Goal: Task Accomplishment & Management: Complete application form

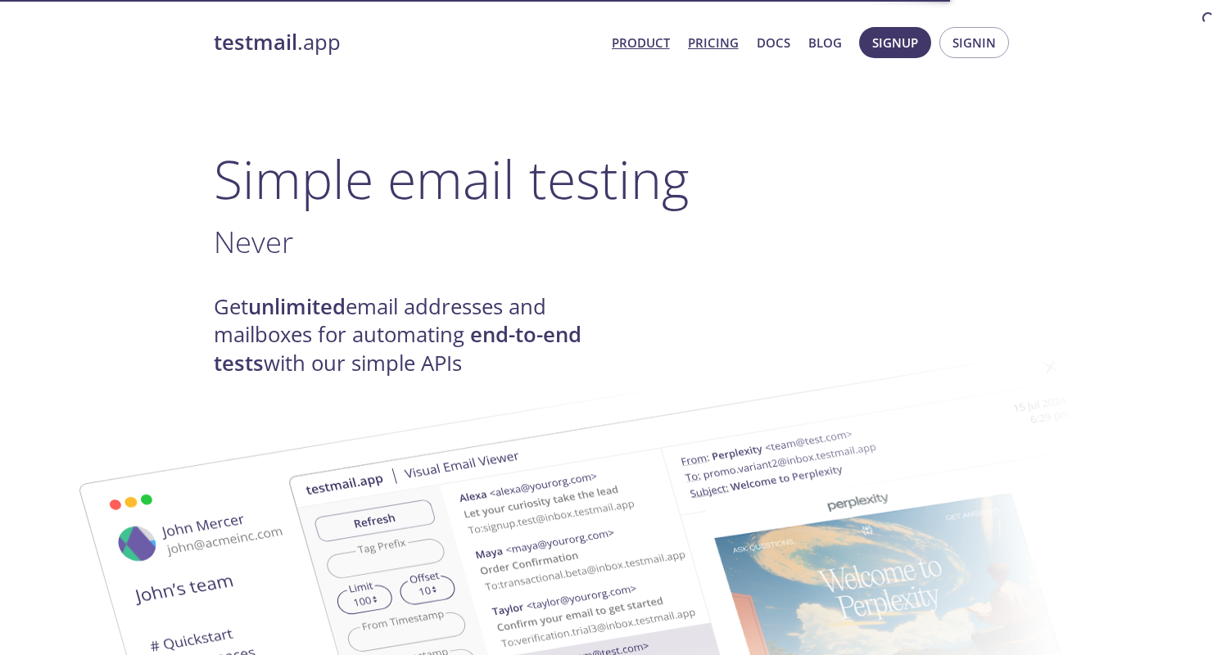
click at [725, 42] on link "Pricing" at bounding box center [713, 42] width 51 height 21
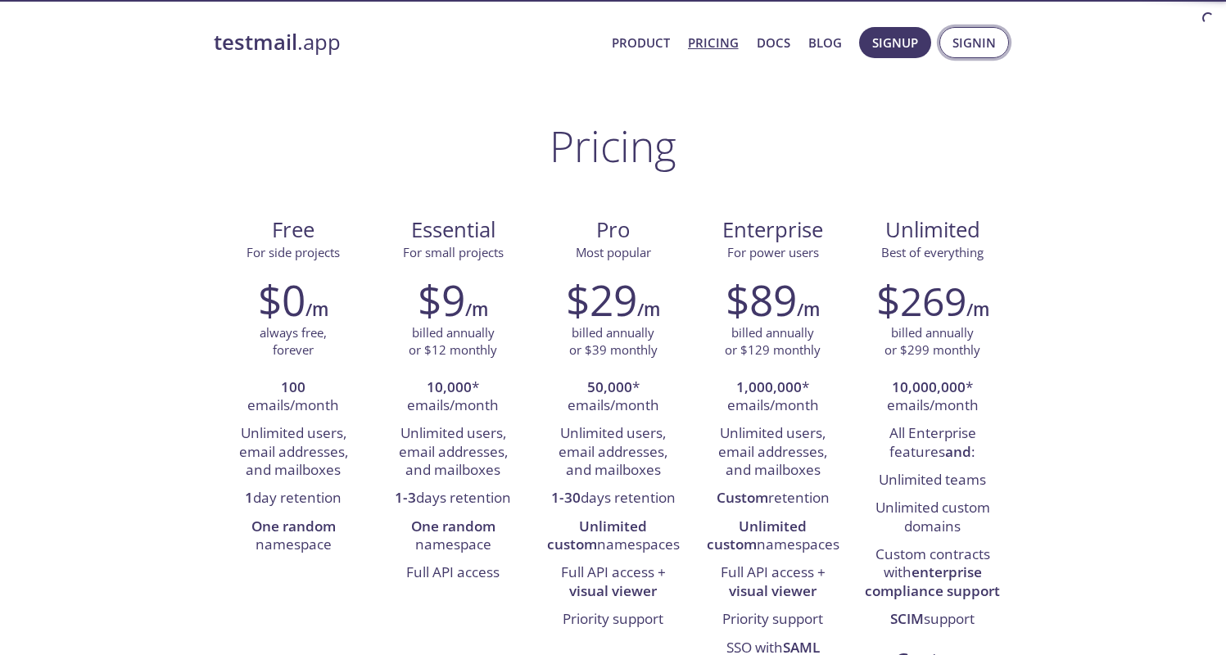
click at [968, 47] on span "Signin" at bounding box center [973, 42] width 43 height 21
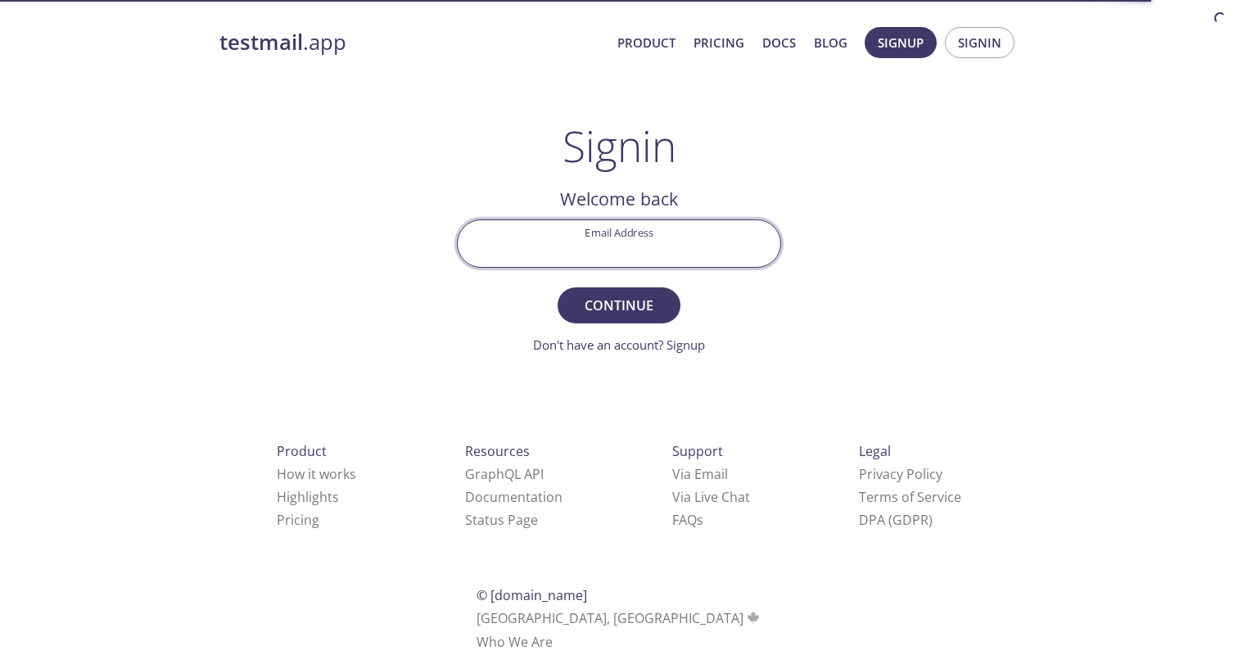
click at [590, 241] on input "Email Address" at bounding box center [619, 243] width 323 height 47
type input "[EMAIL_ADDRESS][DOMAIN_NAME]"
click at [613, 348] on link "Don't have an account? Signup" at bounding box center [619, 345] width 172 height 16
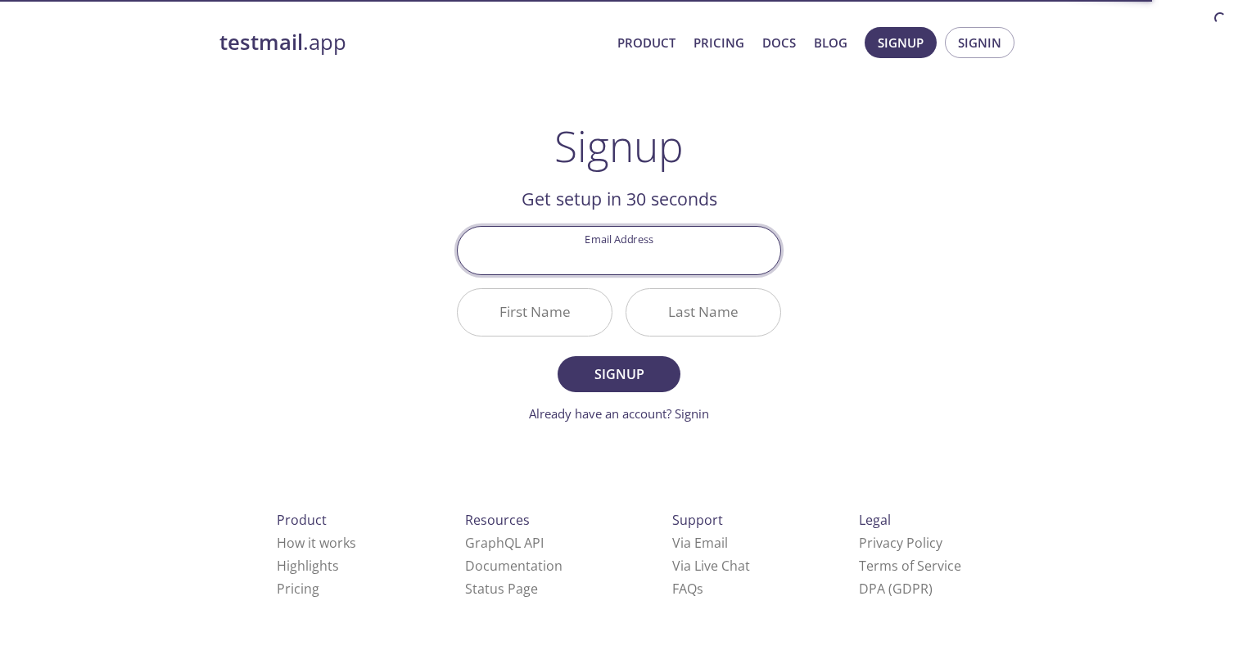
click at [612, 258] on input "Email Address" at bounding box center [619, 250] width 323 height 47
type input "[EMAIL_ADDRESS][DOMAIN_NAME]"
click at [542, 310] on input "First Name" at bounding box center [535, 312] width 154 height 47
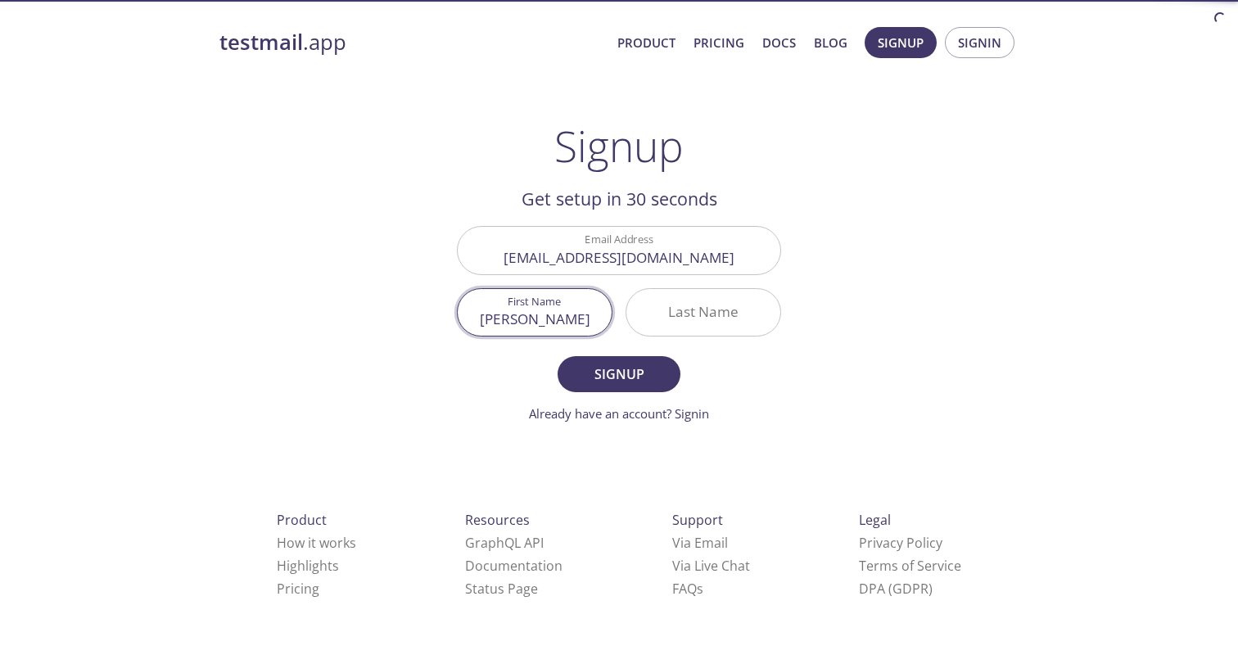
type input "[PERSON_NAME]"
click at [654, 306] on input "Last Name" at bounding box center [704, 312] width 154 height 47
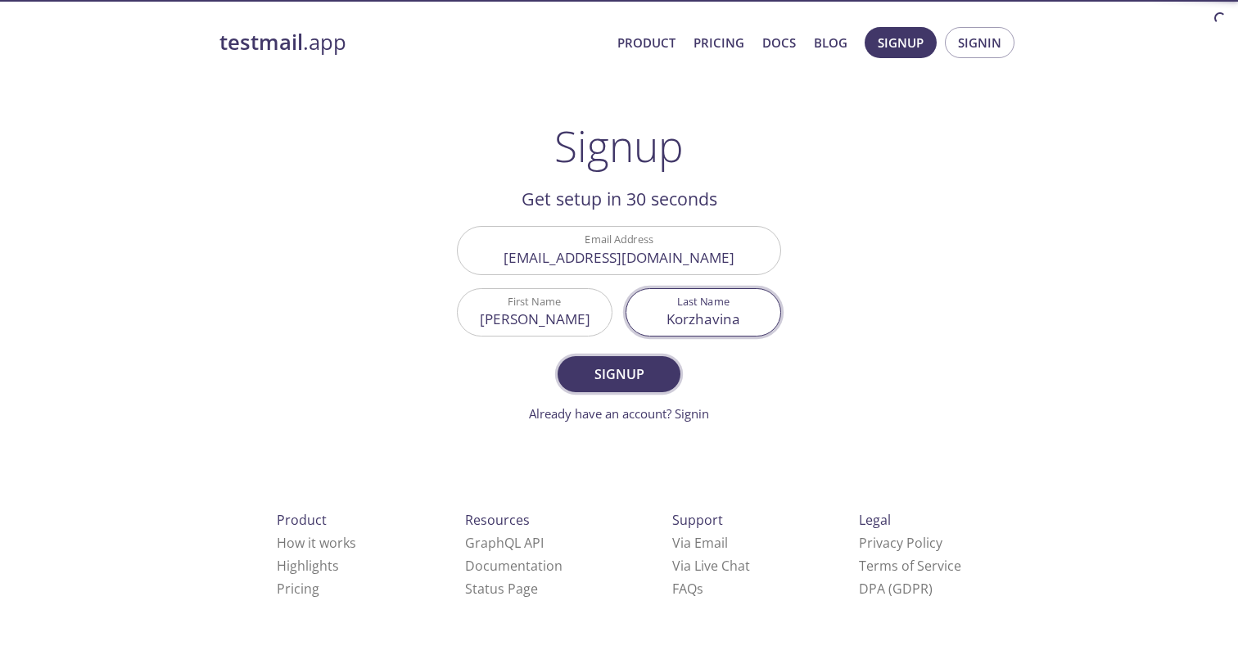
type input "Korzhavina"
click at [617, 379] on span "Signup" at bounding box center [619, 374] width 87 height 23
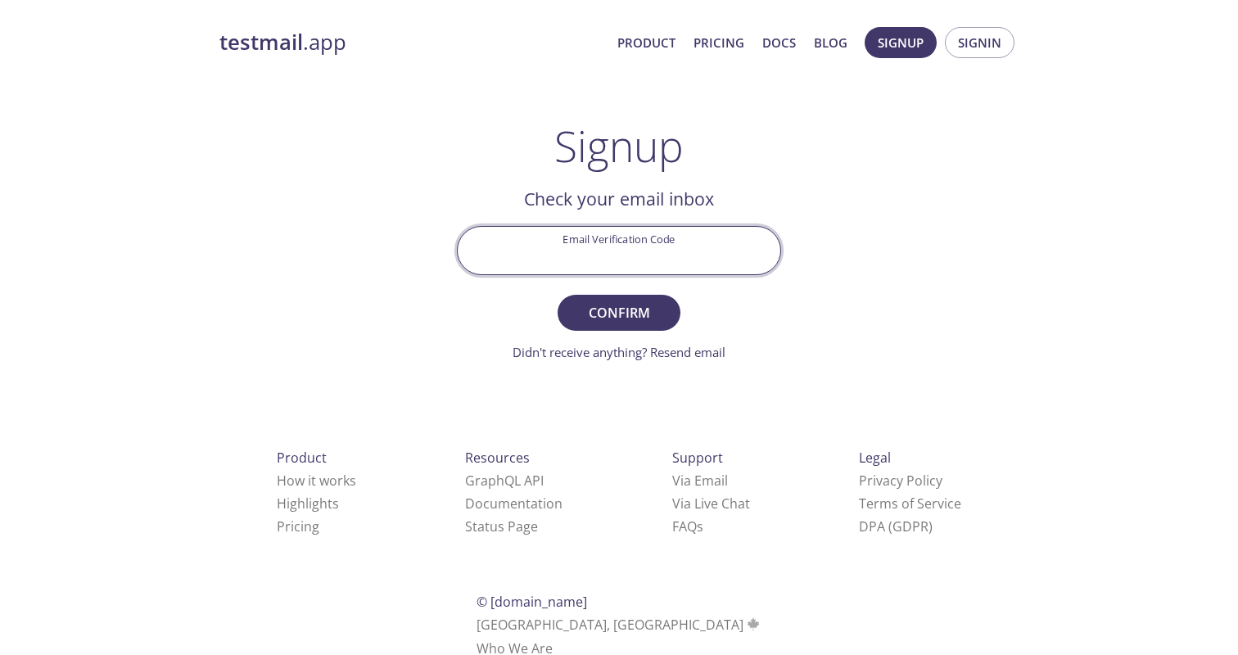
click at [649, 240] on input "Email Verification Code" at bounding box center [619, 250] width 323 height 47
paste input "KM3Y261"
type input "KM3Y261"
click at [639, 305] on span "Confirm" at bounding box center [619, 312] width 87 height 23
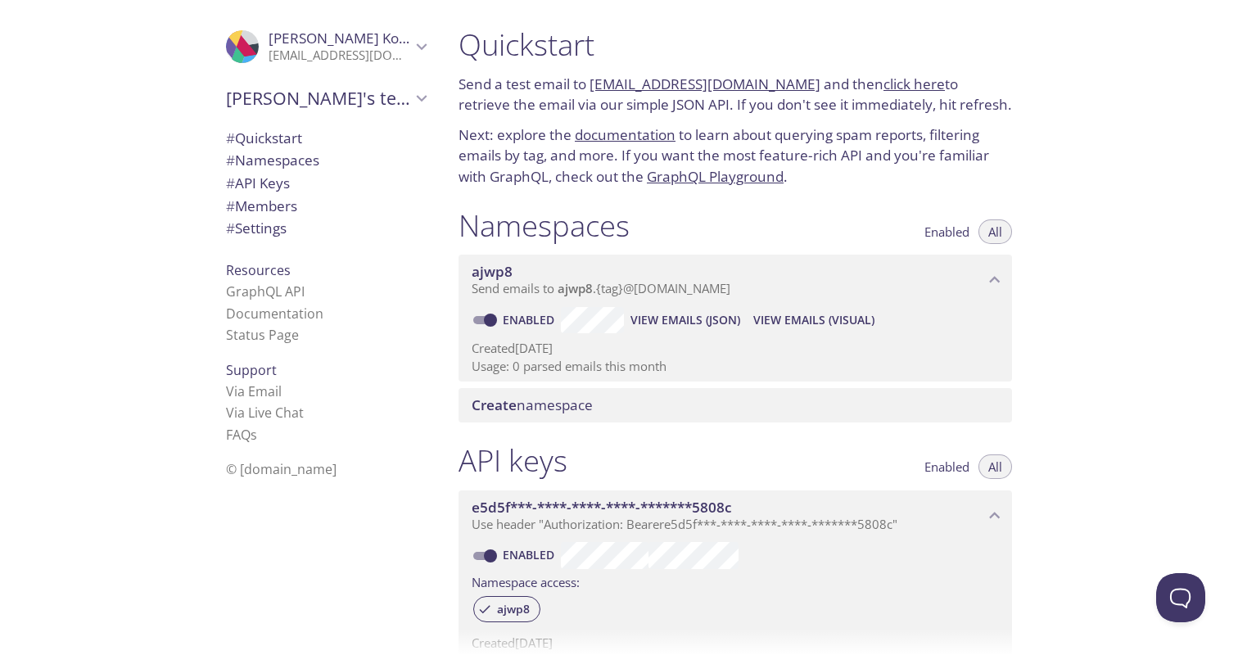
drag, startPoint x: 794, startPoint y: 79, endPoint x: 589, endPoint y: 85, distance: 204.8
click at [589, 85] on p "Send a test email to [EMAIL_ADDRESS][DOMAIN_NAME] and then click here to retrie…" at bounding box center [736, 95] width 554 height 42
copy p "[EMAIL_ADDRESS][DOMAIN_NAME]"
click at [884, 83] on link "click here" at bounding box center [914, 84] width 61 height 19
click at [803, 80] on p "Send a test email to [EMAIL_ADDRESS][DOMAIN_NAME] and then click here to retrie…" at bounding box center [736, 95] width 554 height 42
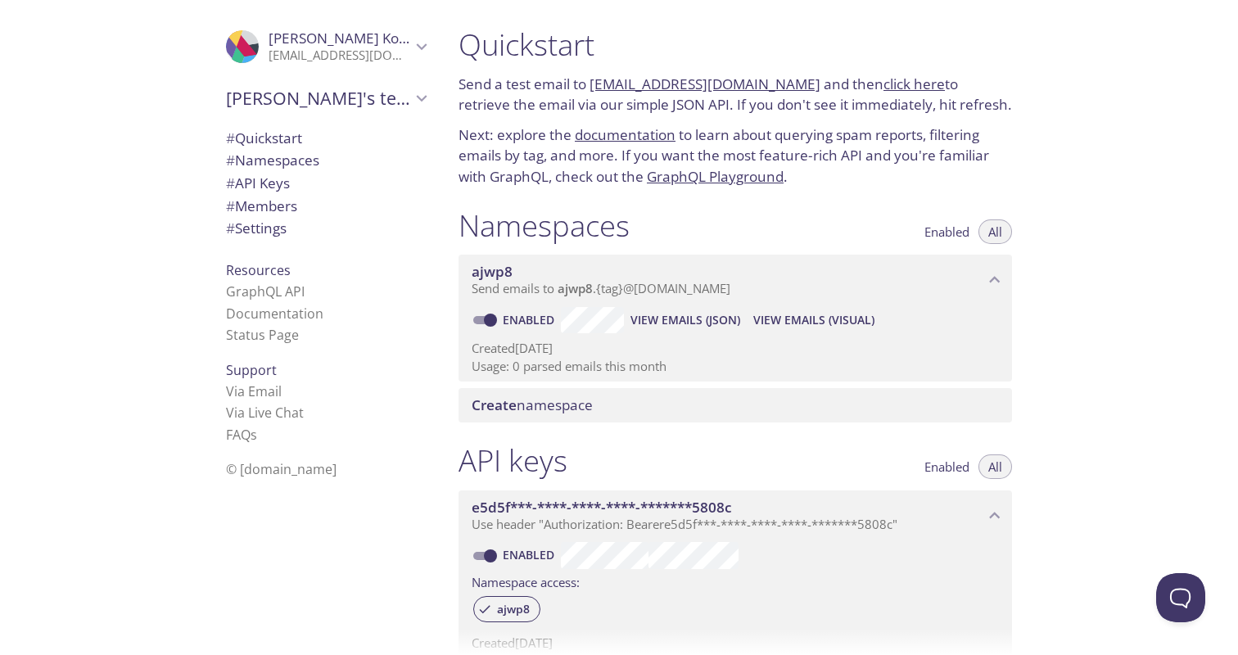
drag, startPoint x: 794, startPoint y: 84, endPoint x: 594, endPoint y: 88, distance: 199.9
click at [594, 88] on p "Send a test email to [EMAIL_ADDRESS][DOMAIN_NAME] and then click here to retrie…" at bounding box center [736, 95] width 554 height 42
click at [765, 16] on div at bounding box center [619, 13] width 1238 height 26
click at [615, 131] on link "documentation" at bounding box center [625, 134] width 101 height 19
drag, startPoint x: 794, startPoint y: 85, endPoint x: 590, endPoint y: 88, distance: 203.9
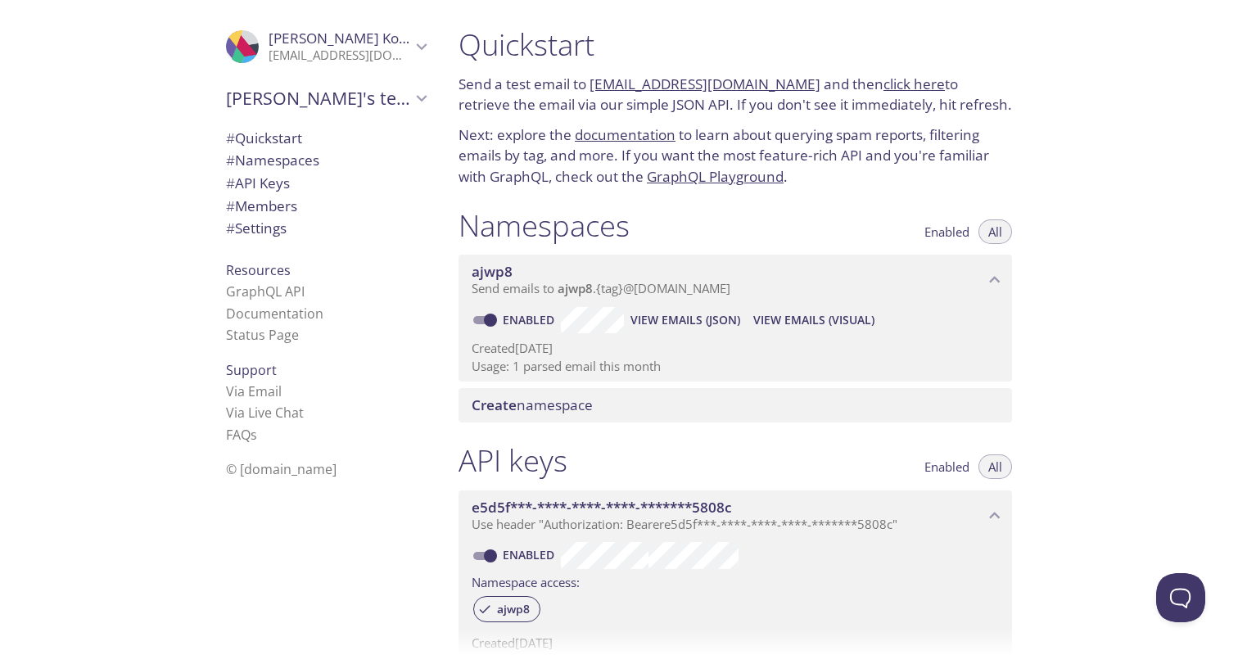
click at [590, 88] on p "Send a test email to [EMAIL_ADDRESS][DOMAIN_NAME] and then click here to retrie…" at bounding box center [736, 95] width 554 height 42
copy link "[EMAIL_ADDRESS][DOMAIN_NAME]"
click at [888, 86] on link "click here" at bounding box center [914, 84] width 61 height 19
click at [884, 79] on link "click here" at bounding box center [914, 84] width 61 height 19
click at [884, 84] on link "click here" at bounding box center [914, 84] width 61 height 19
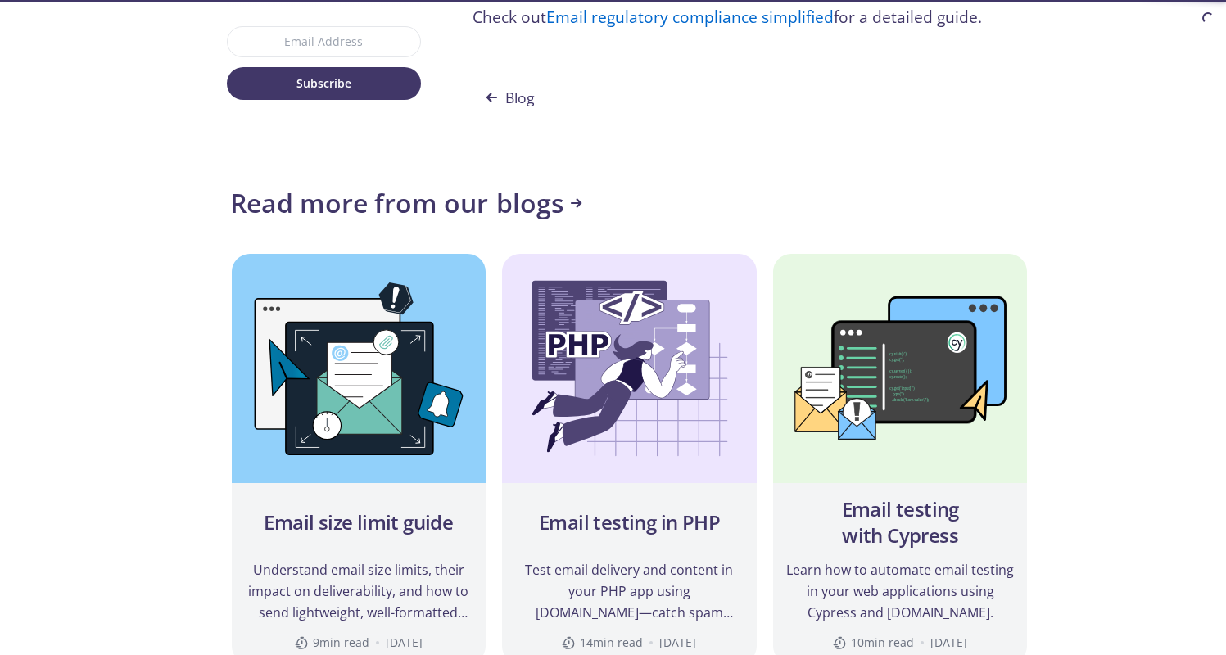
scroll to position [9554, 0]
